Goal: Check status

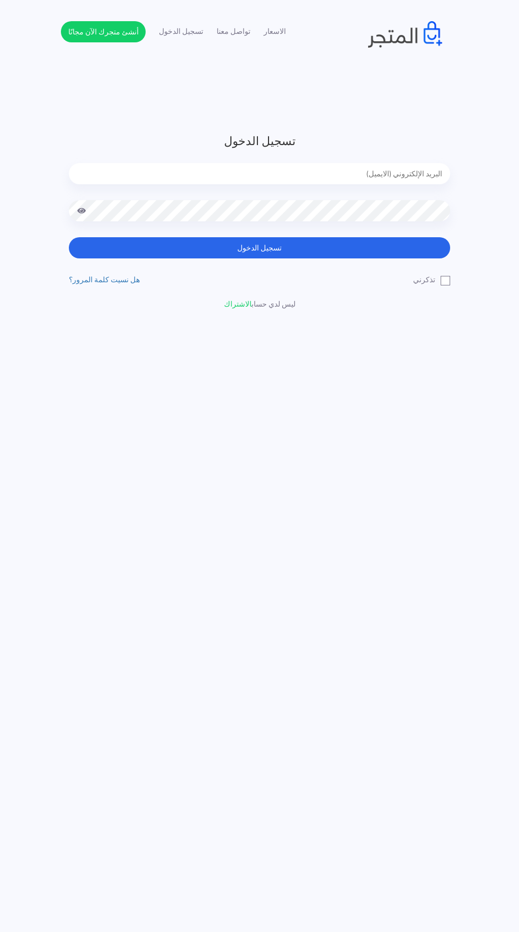
click at [257, 171] on input "email" at bounding box center [259, 173] width 381 height 21
type input "noha_mae86@yahoo.com"
click at [69, 237] on button "تسجيل الدخول" at bounding box center [259, 247] width 381 height 21
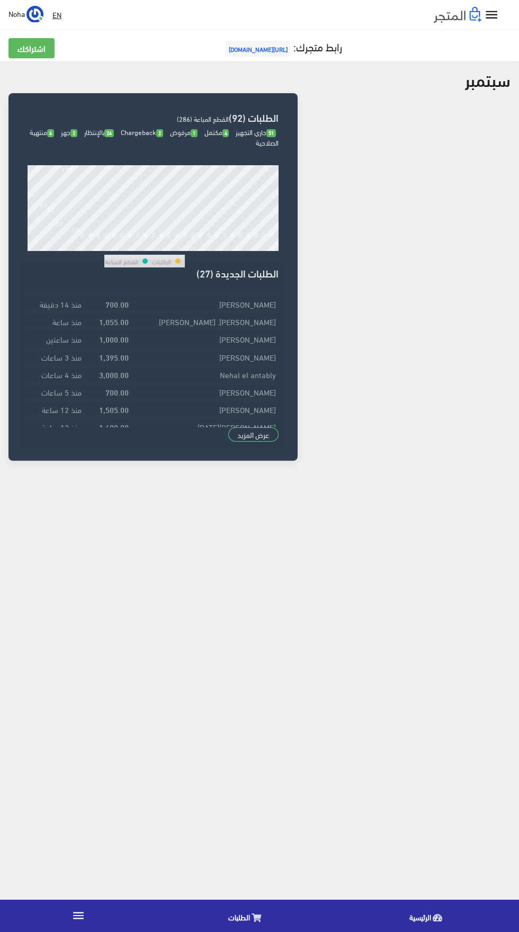
click at [256, 918] on icon at bounding box center [257, 918] width 10 height 8
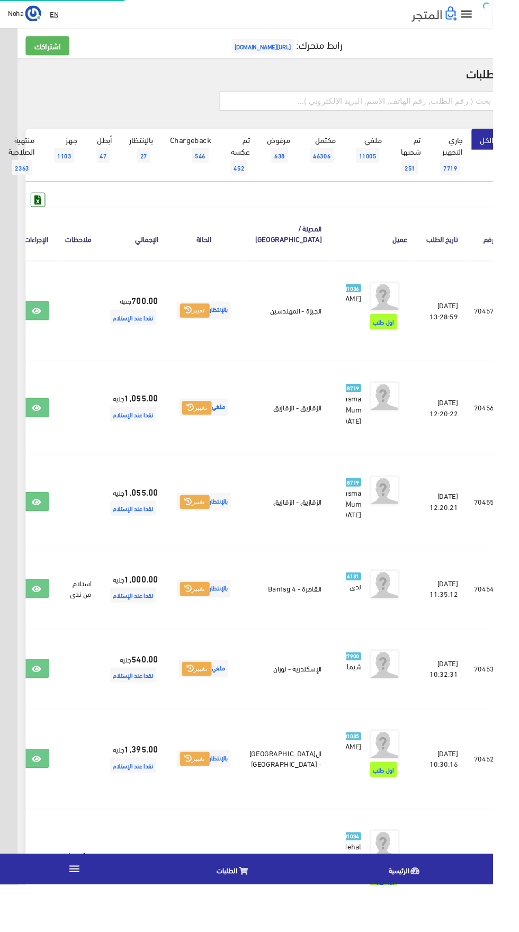
click at [335, 110] on input "text" at bounding box center [377, 106] width 292 height 20
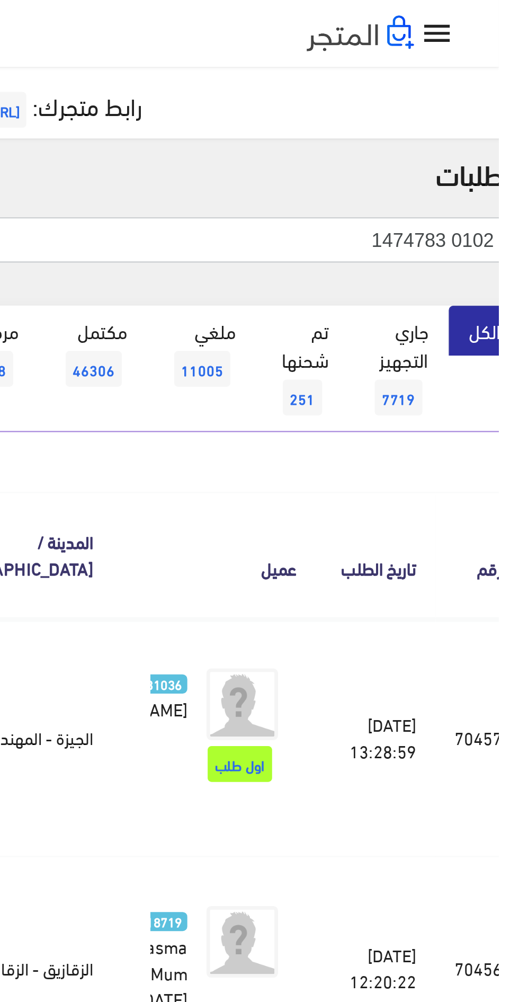
scroll to position [0, -28]
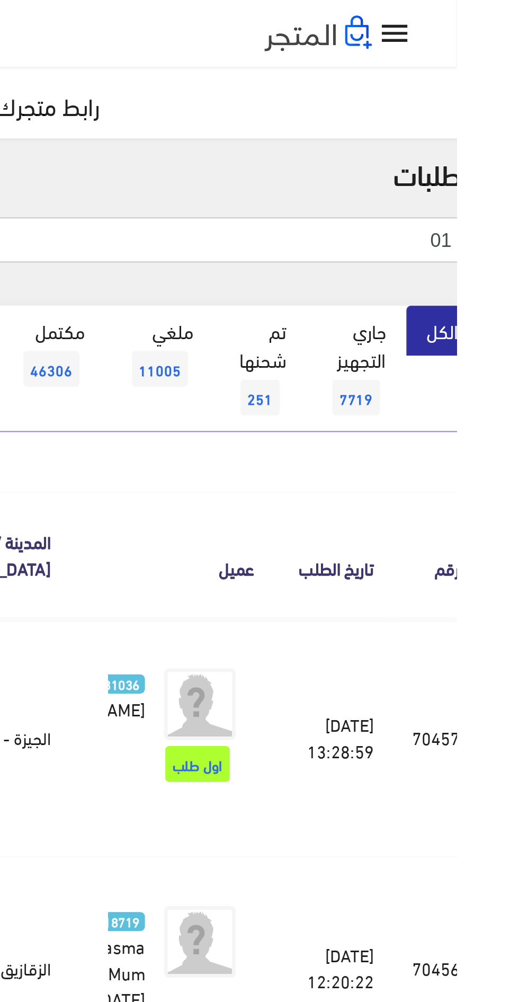
type input "0"
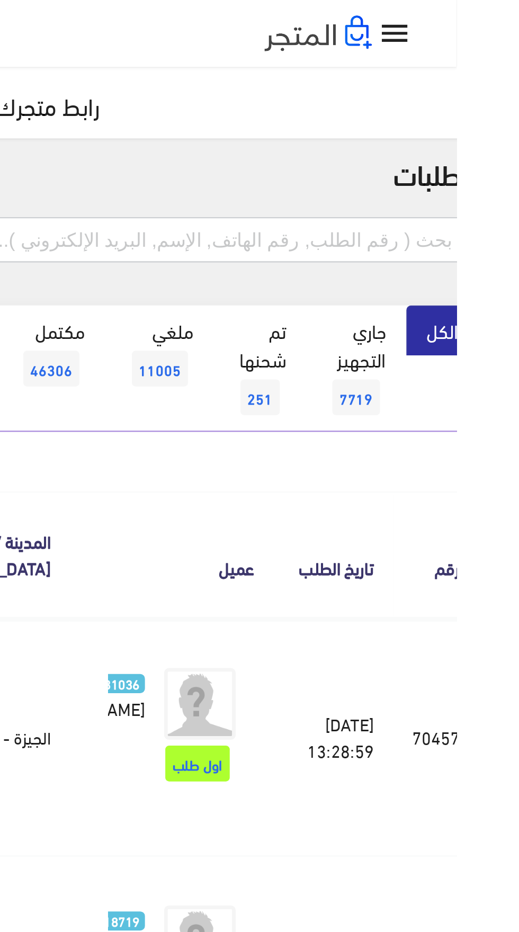
click at [482, 104] on input "text" at bounding box center [377, 106] width 292 height 20
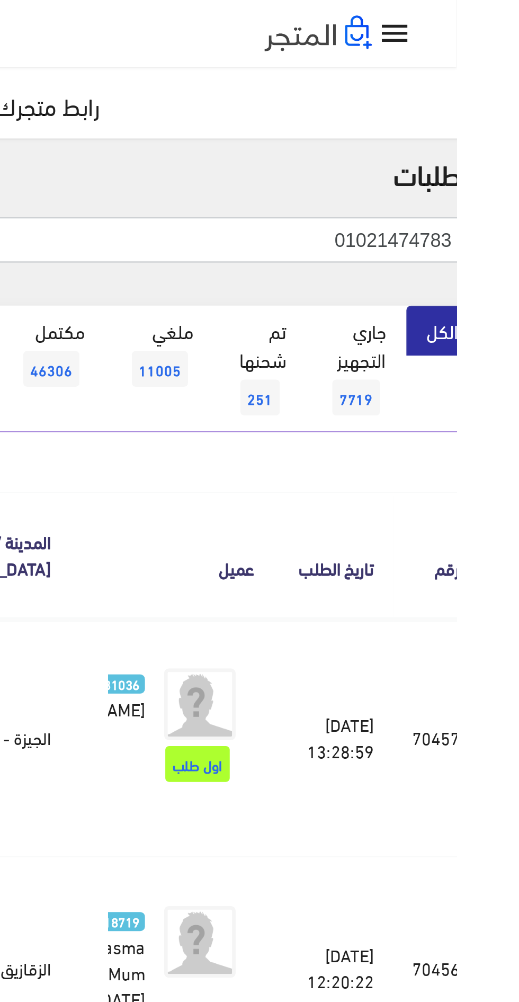
type input "01021474783"
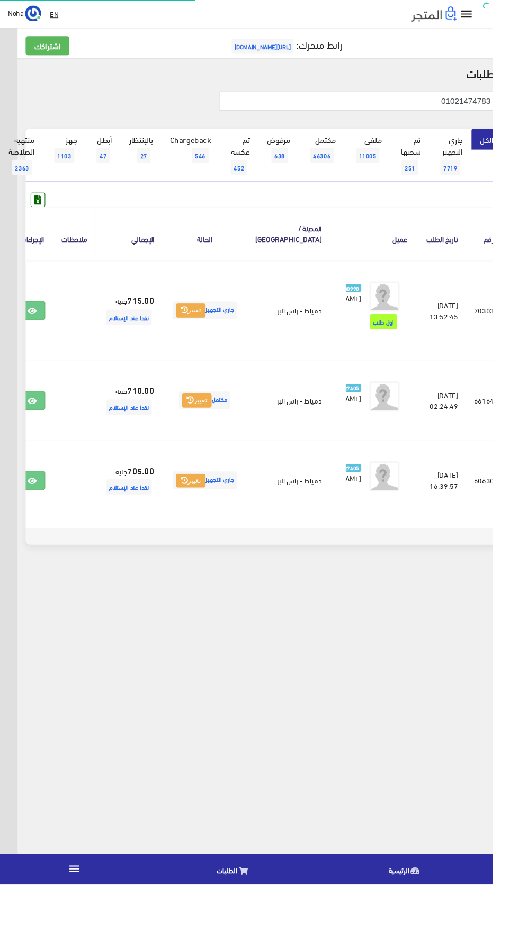
scroll to position [0, -28]
click at [39, 332] on icon at bounding box center [34, 328] width 10 height 8
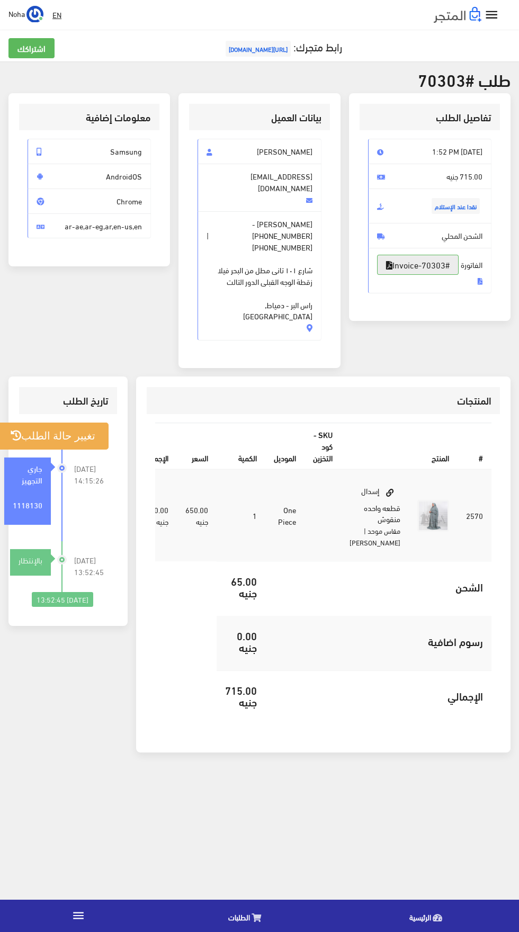
click at [436, 275] on link "#Invoice-70303" at bounding box center [418, 265] width 82 height 20
